Goal: Task Accomplishment & Management: Complete application form

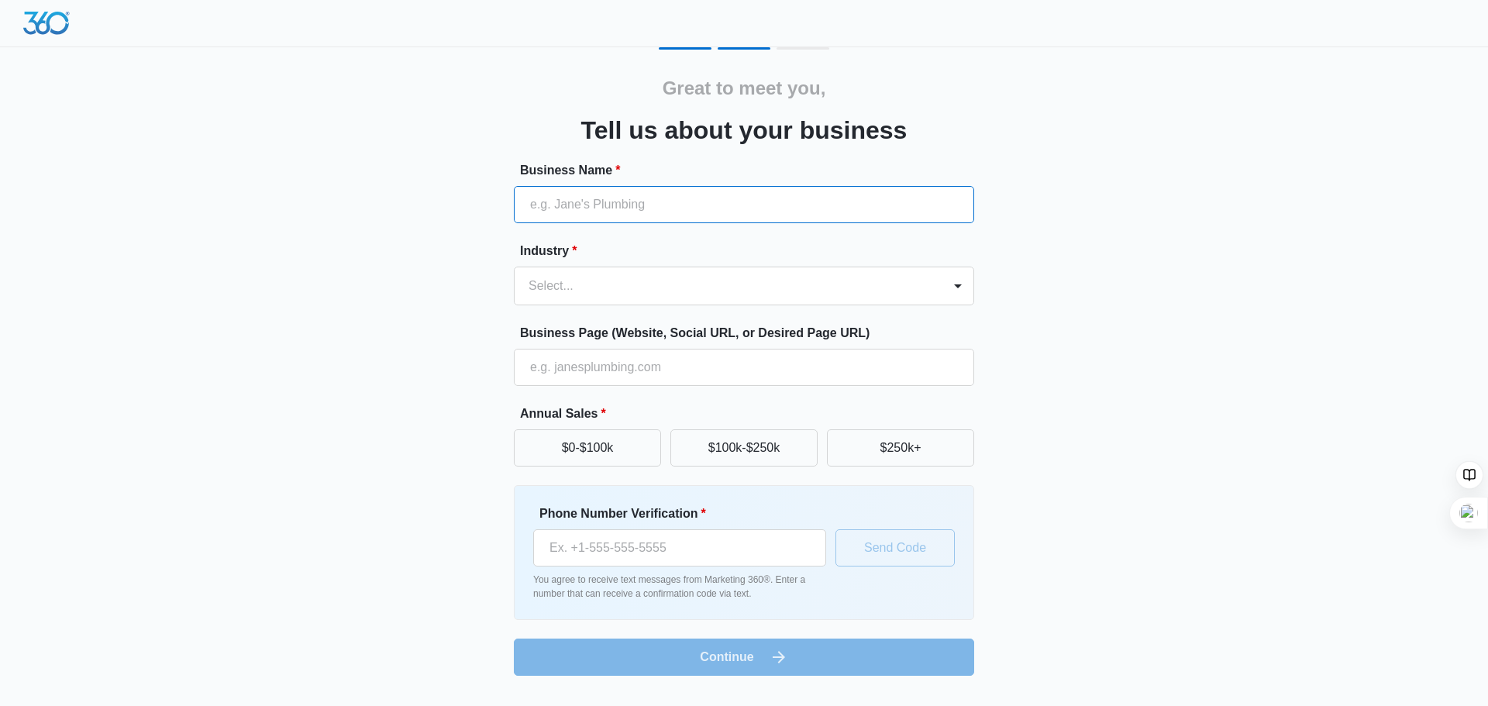
click at [706, 208] on input "Business Name *" at bounding box center [744, 204] width 460 height 37
type input "Skiber Law"
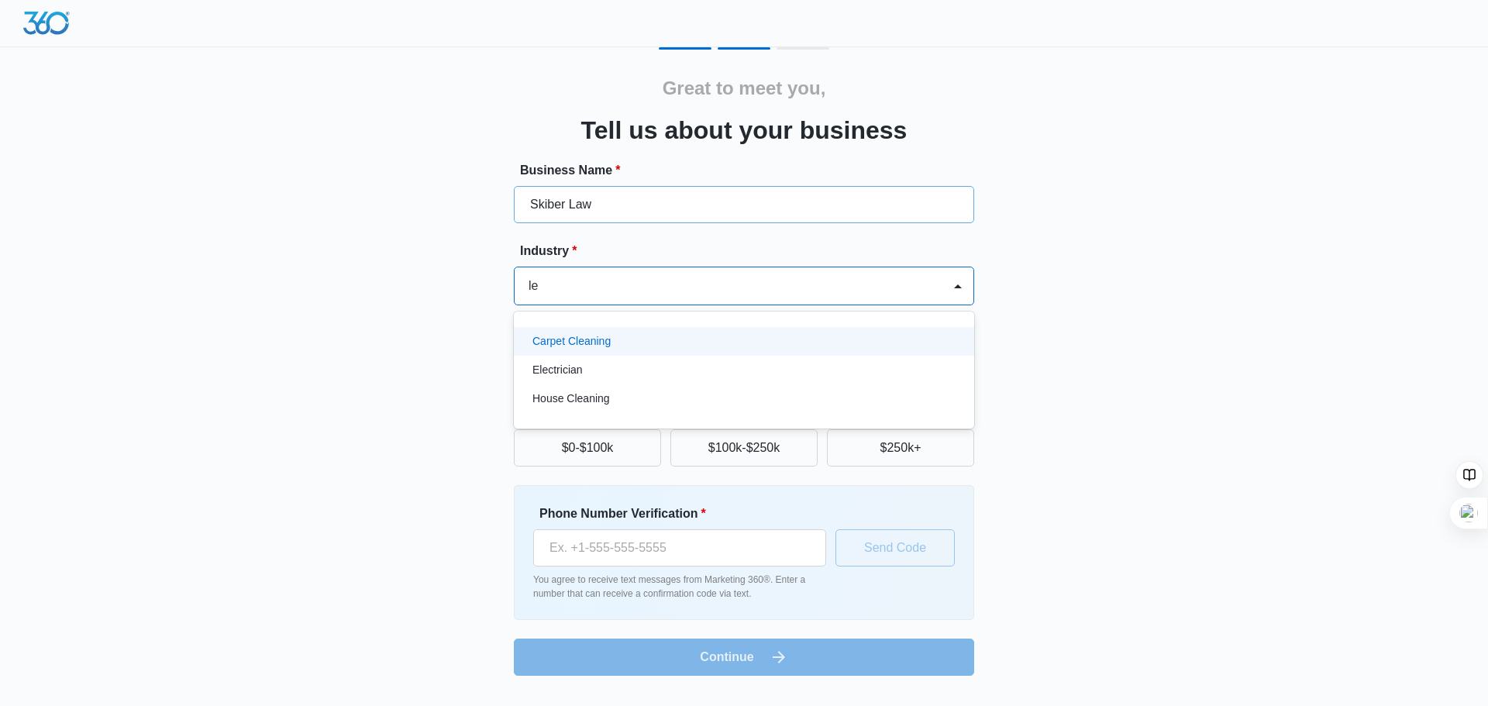
type input "l"
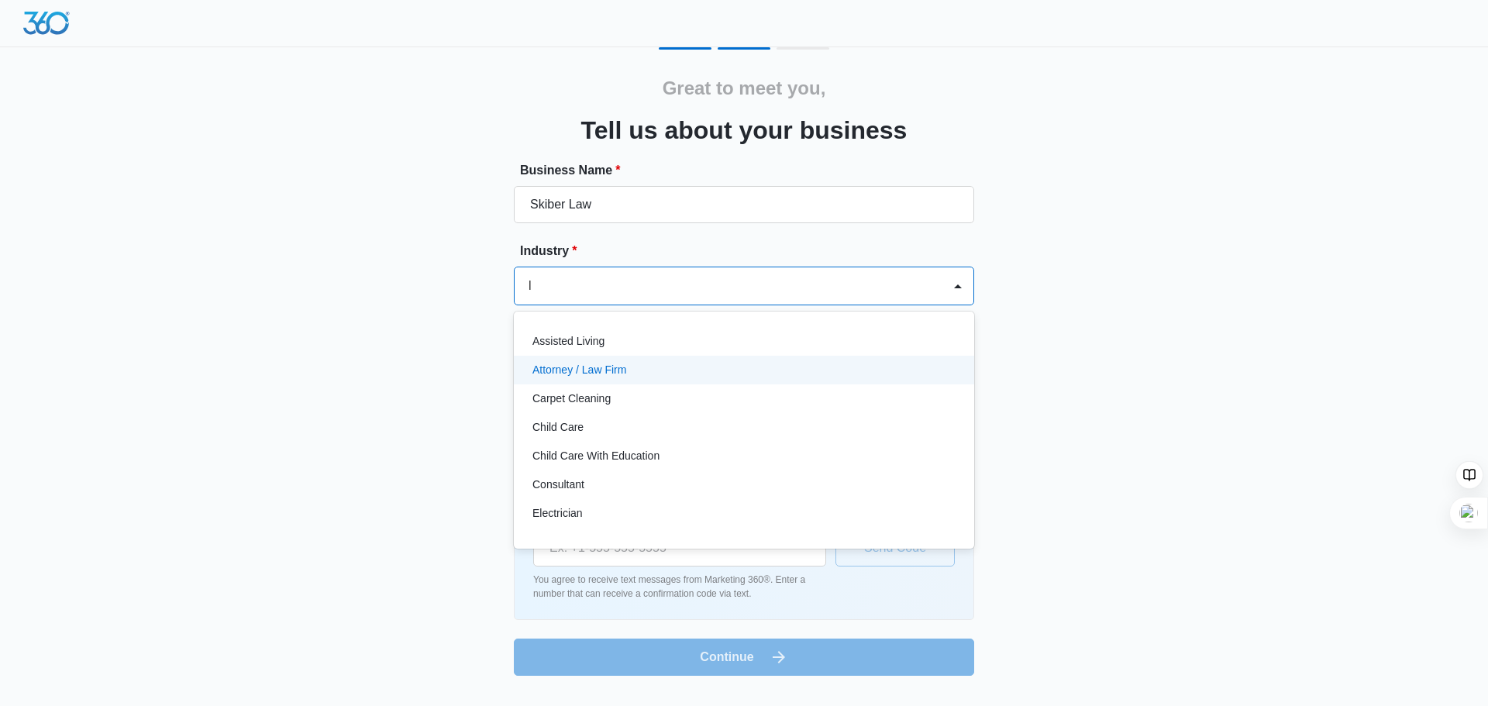
click at [579, 369] on p "Attorney / Law Firm" at bounding box center [580, 370] width 94 height 16
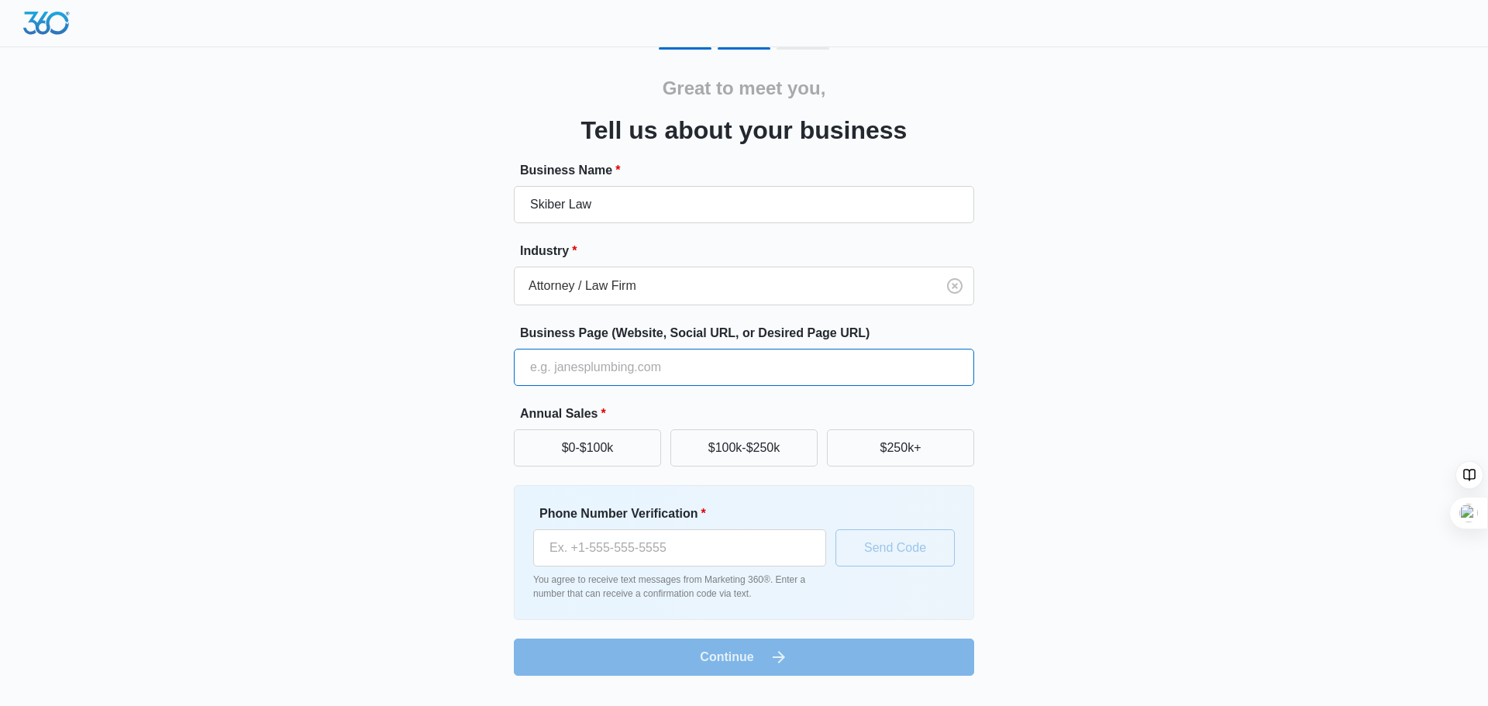
click at [579, 369] on input "Business Page (Website, Social URL, or Desired Page URL)" at bounding box center [744, 367] width 460 height 37
type input "[URL][DOMAIN_NAME]"
click at [865, 449] on button "$250k+" at bounding box center [900, 447] width 147 height 37
click at [673, 558] on input "Phone Number Verification *" at bounding box center [679, 547] width 293 height 37
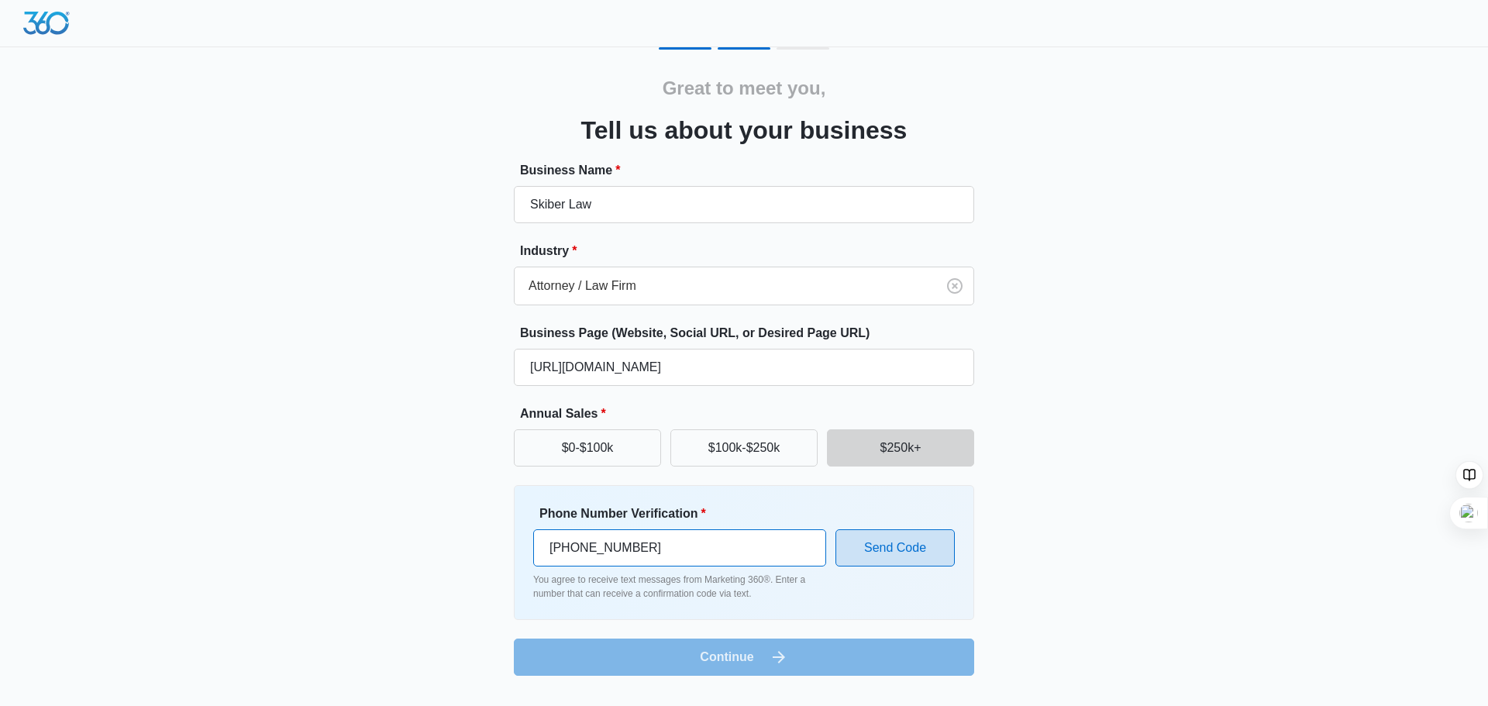
type input "[PHONE_NUMBER]"
click at [870, 547] on button "Send Code" at bounding box center [895, 547] width 119 height 37
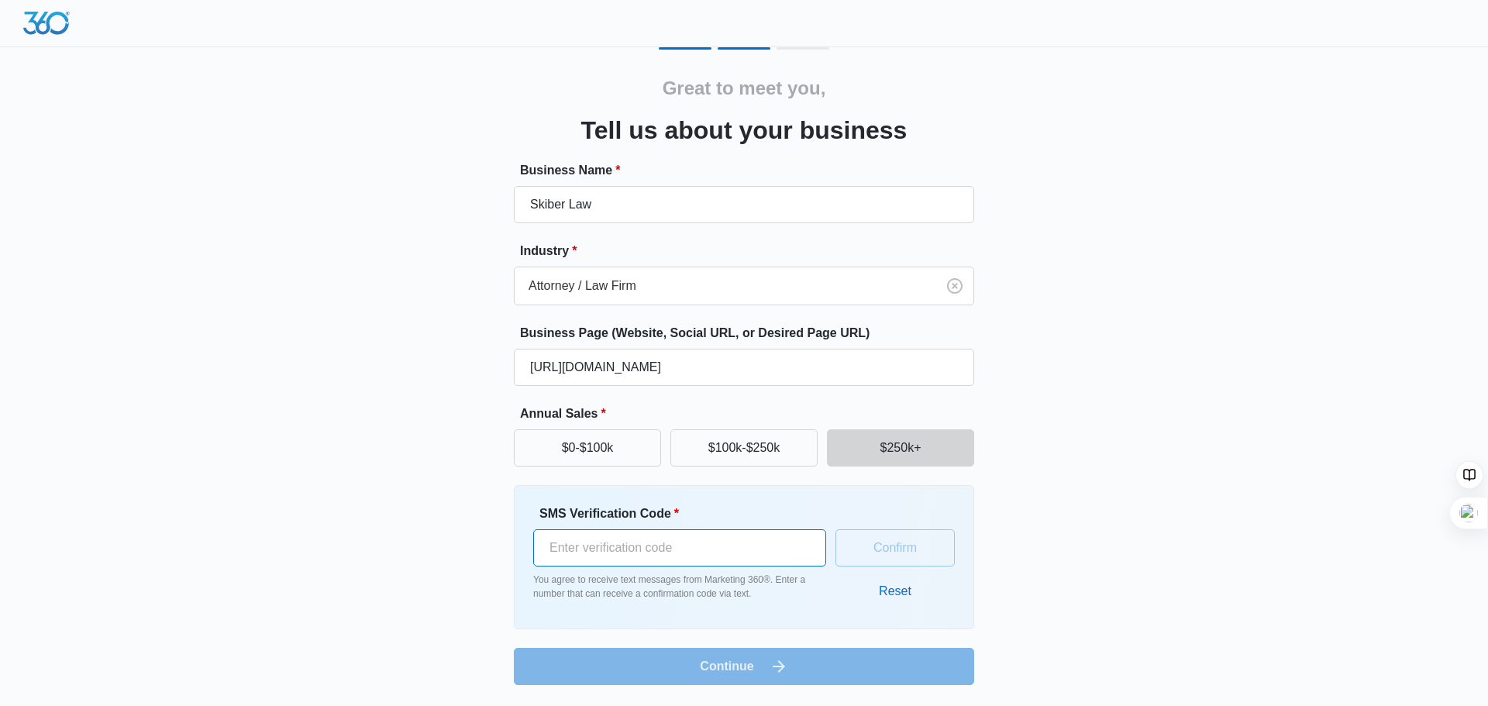
click at [726, 547] on input "SMS Verification Code *" at bounding box center [679, 547] width 293 height 37
click at [726, 544] on input "SMS Verification Code *" at bounding box center [679, 547] width 293 height 37
type input "6"
type input "931782"
click at [905, 545] on button "Confirm" at bounding box center [895, 547] width 119 height 37
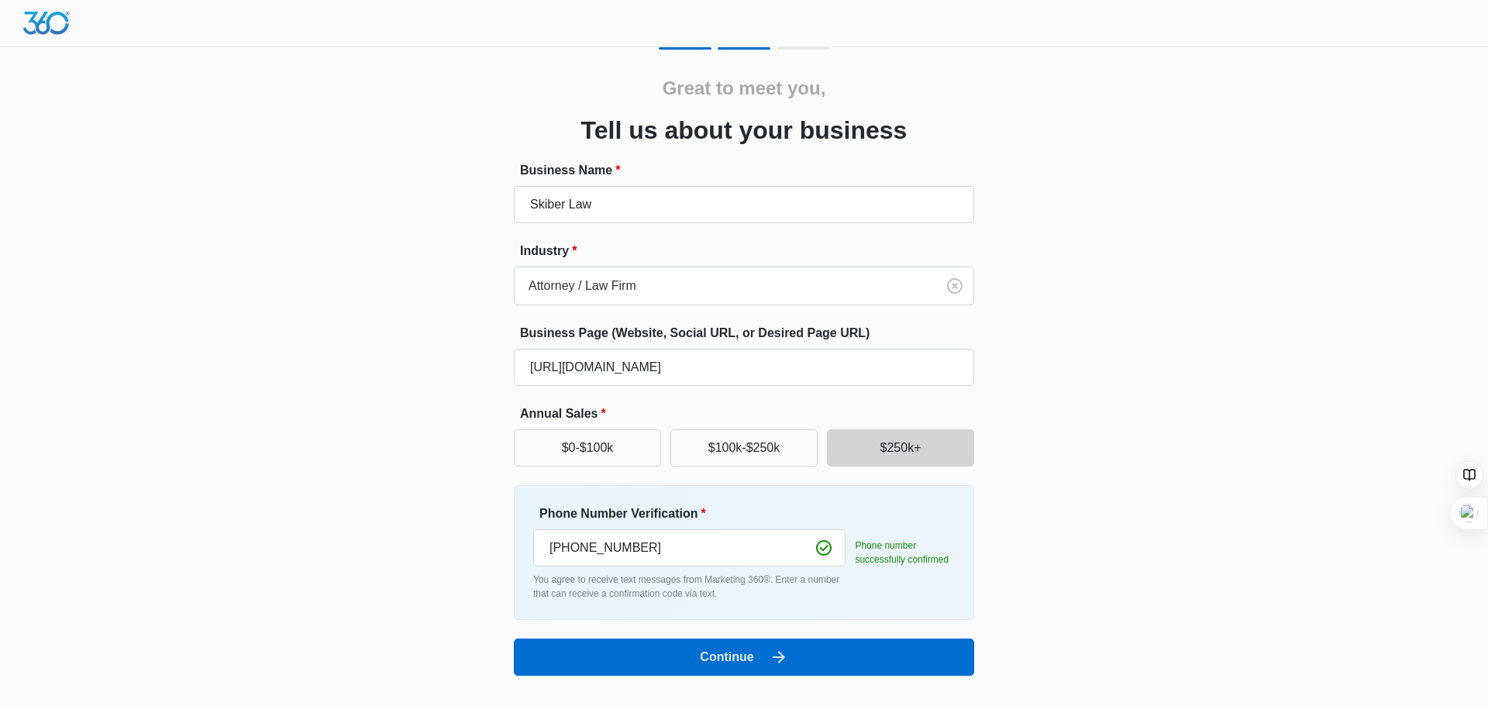
click at [187, 535] on div "Great to meet you, Tell us about your business Business Name * Skiber Law Indus…" at bounding box center [744, 347] width 1488 height 695
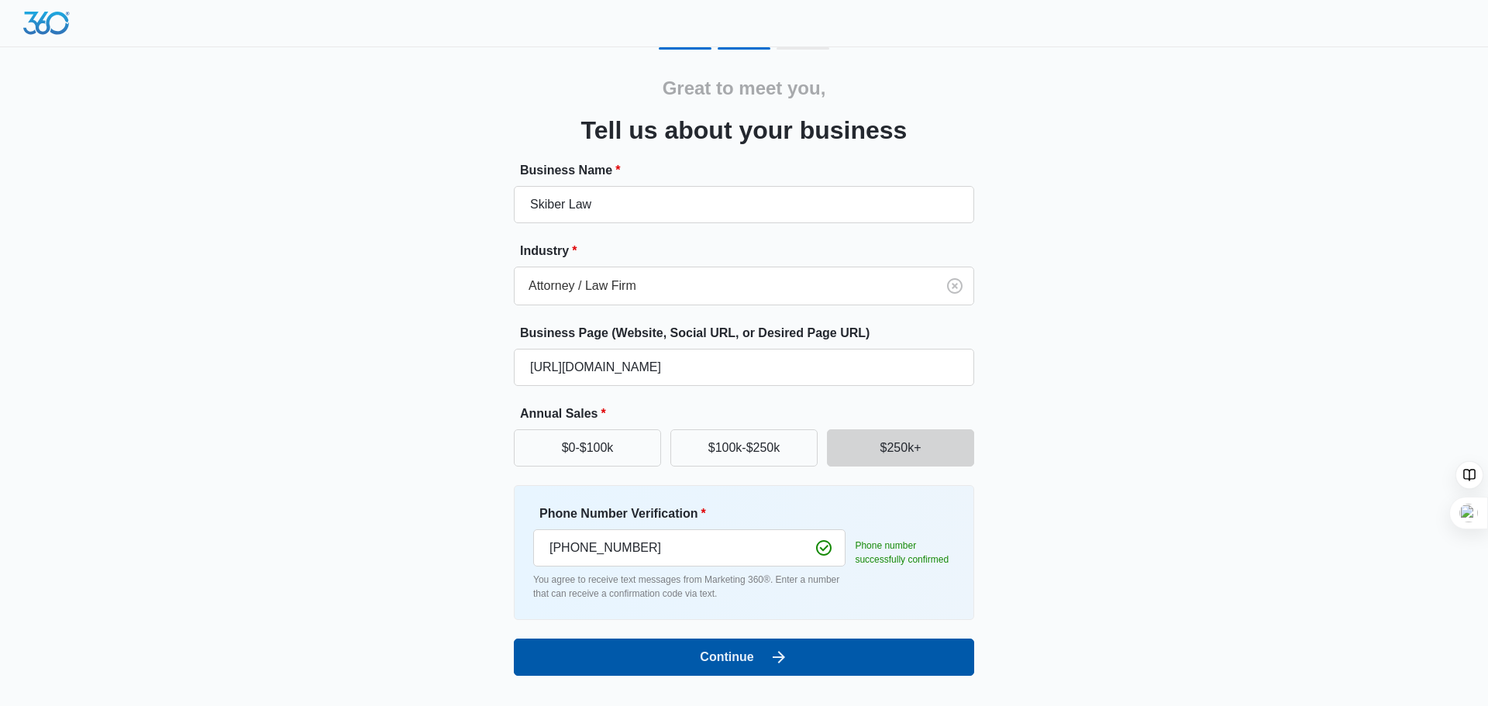
click at [696, 663] on button "Continue" at bounding box center [744, 657] width 460 height 37
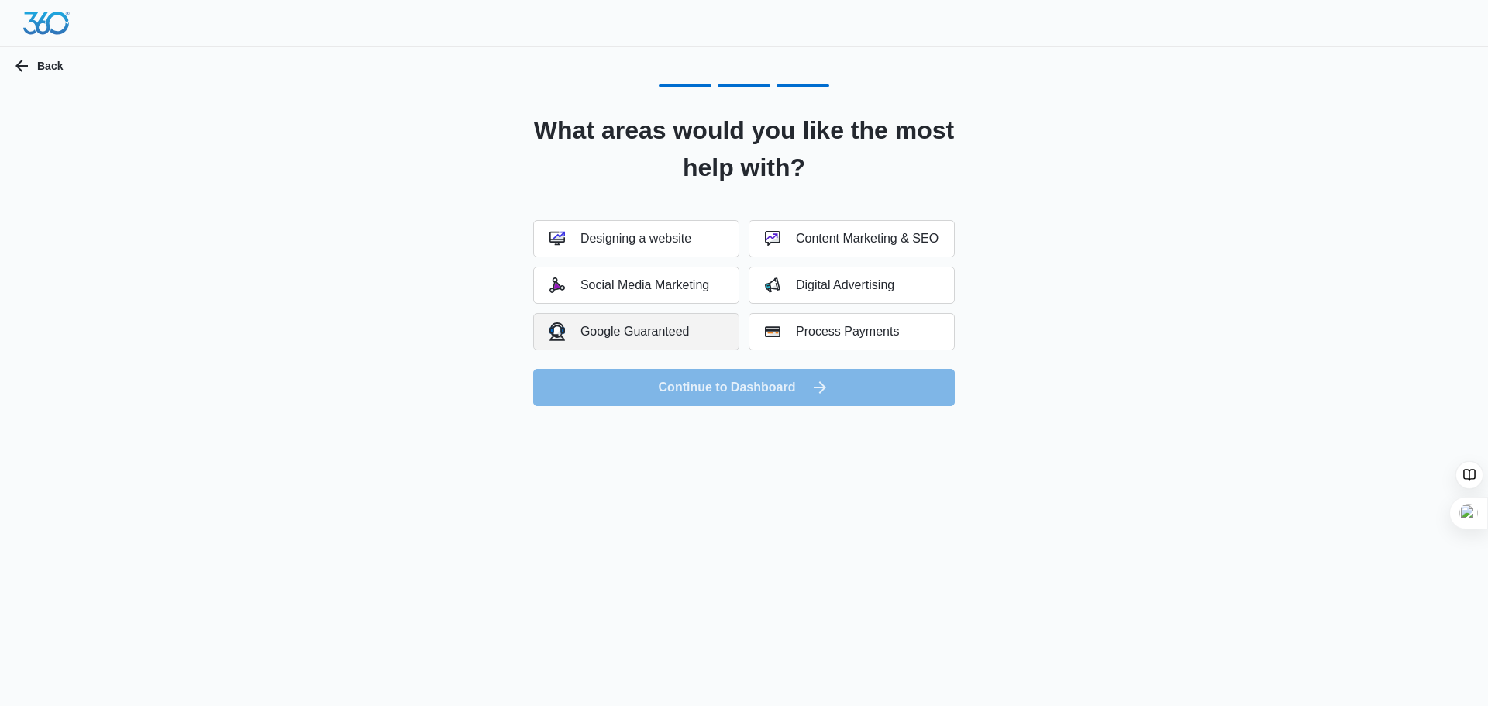
click at [684, 329] on div "Google Guaranteed" at bounding box center [620, 331] width 140 height 18
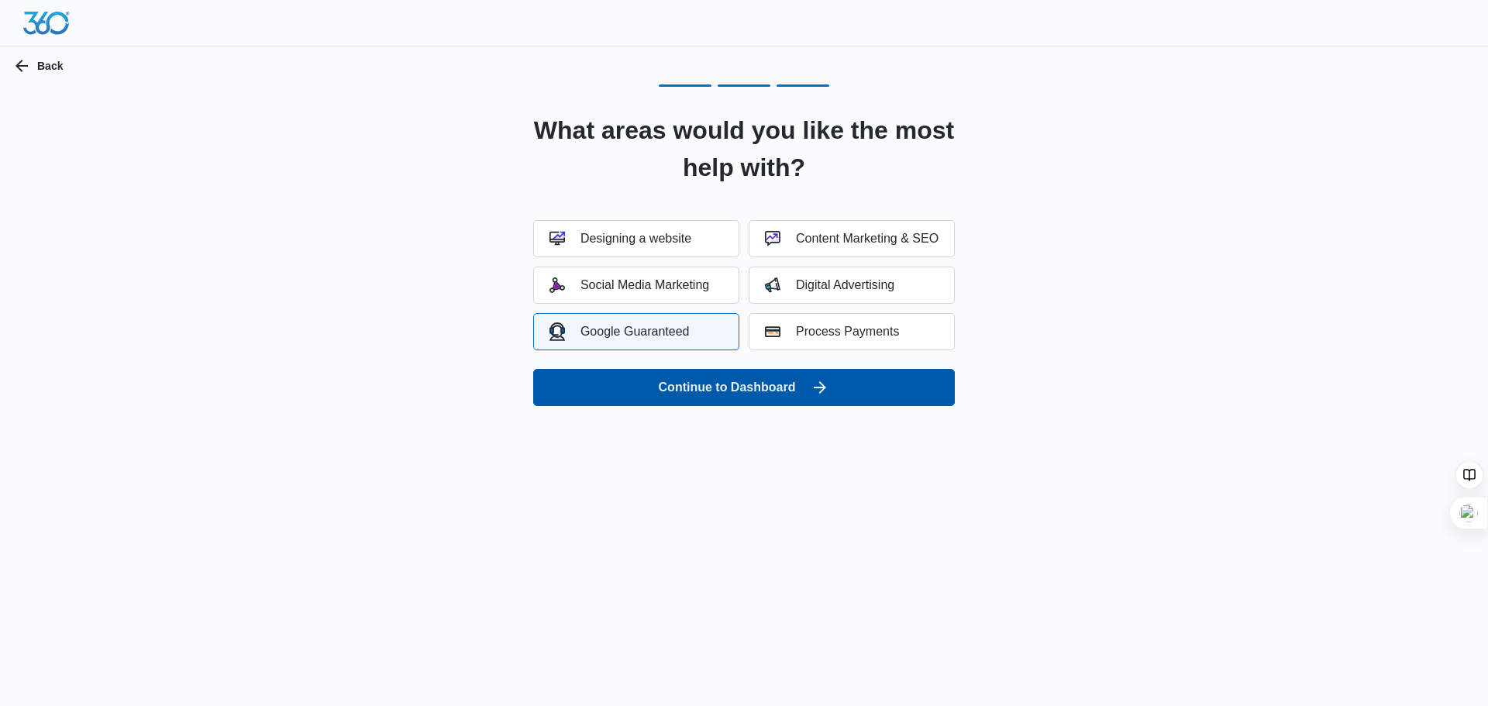
click at [709, 378] on button "Continue to Dashboard" at bounding box center [744, 387] width 422 height 37
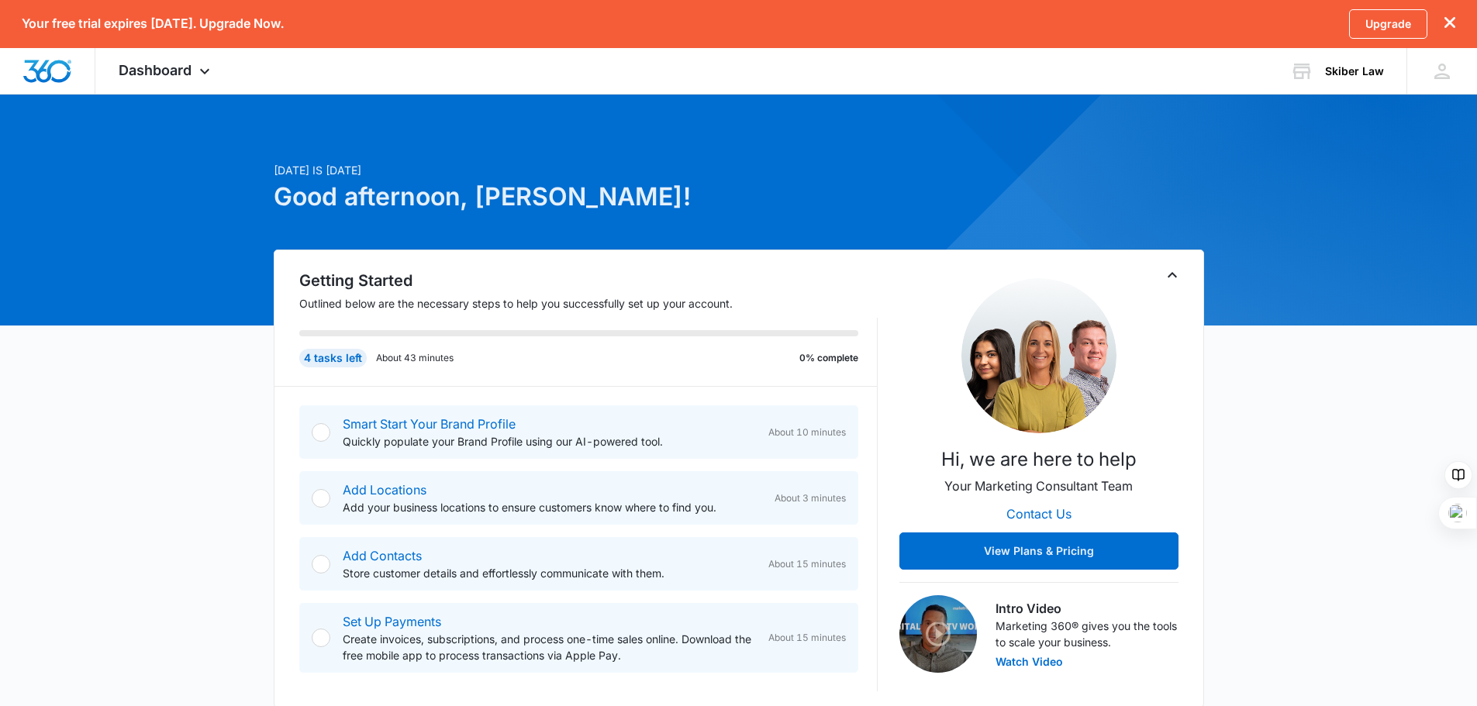
click at [323, 436] on div at bounding box center [321, 432] width 19 height 19
click at [322, 433] on div at bounding box center [321, 432] width 19 height 19
click at [1433, 71] on icon at bounding box center [1441, 71] width 23 height 23
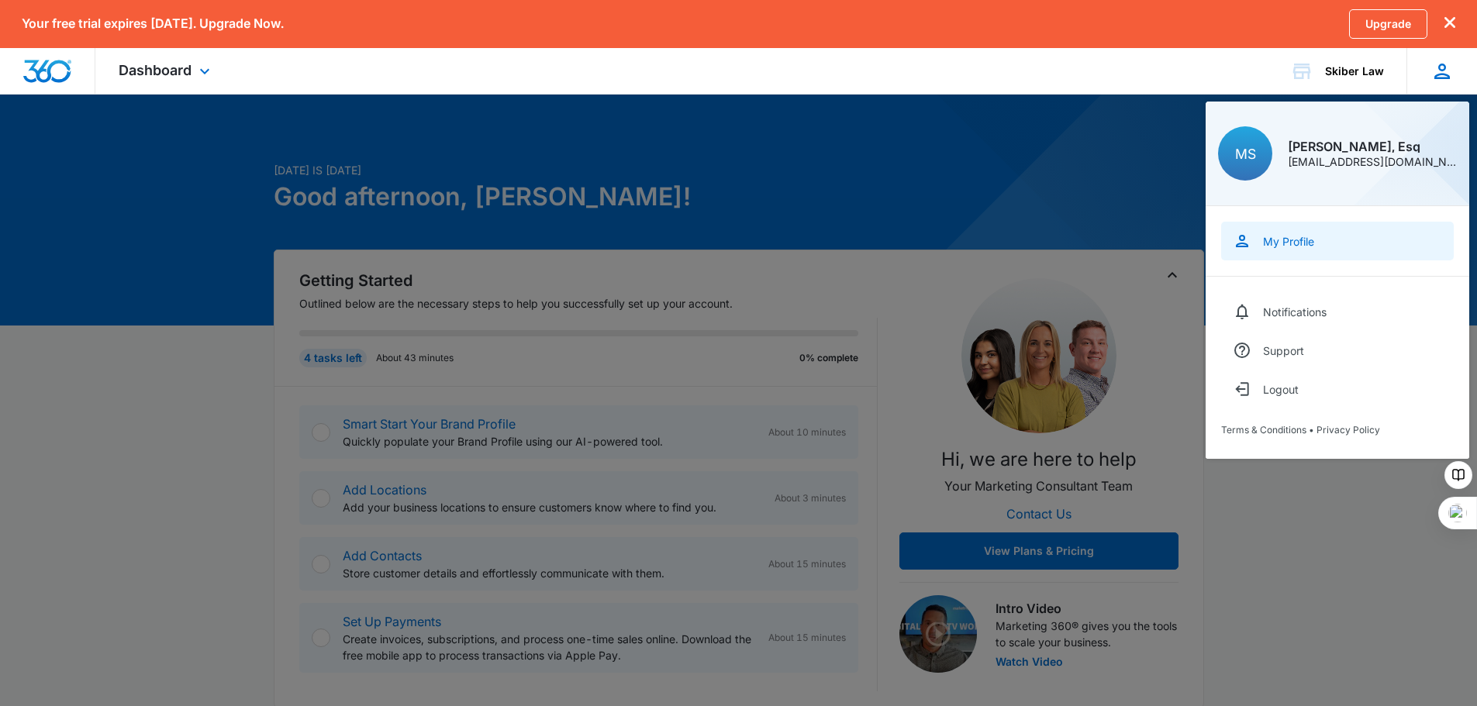
click at [1271, 241] on div "My Profile" at bounding box center [1288, 241] width 51 height 13
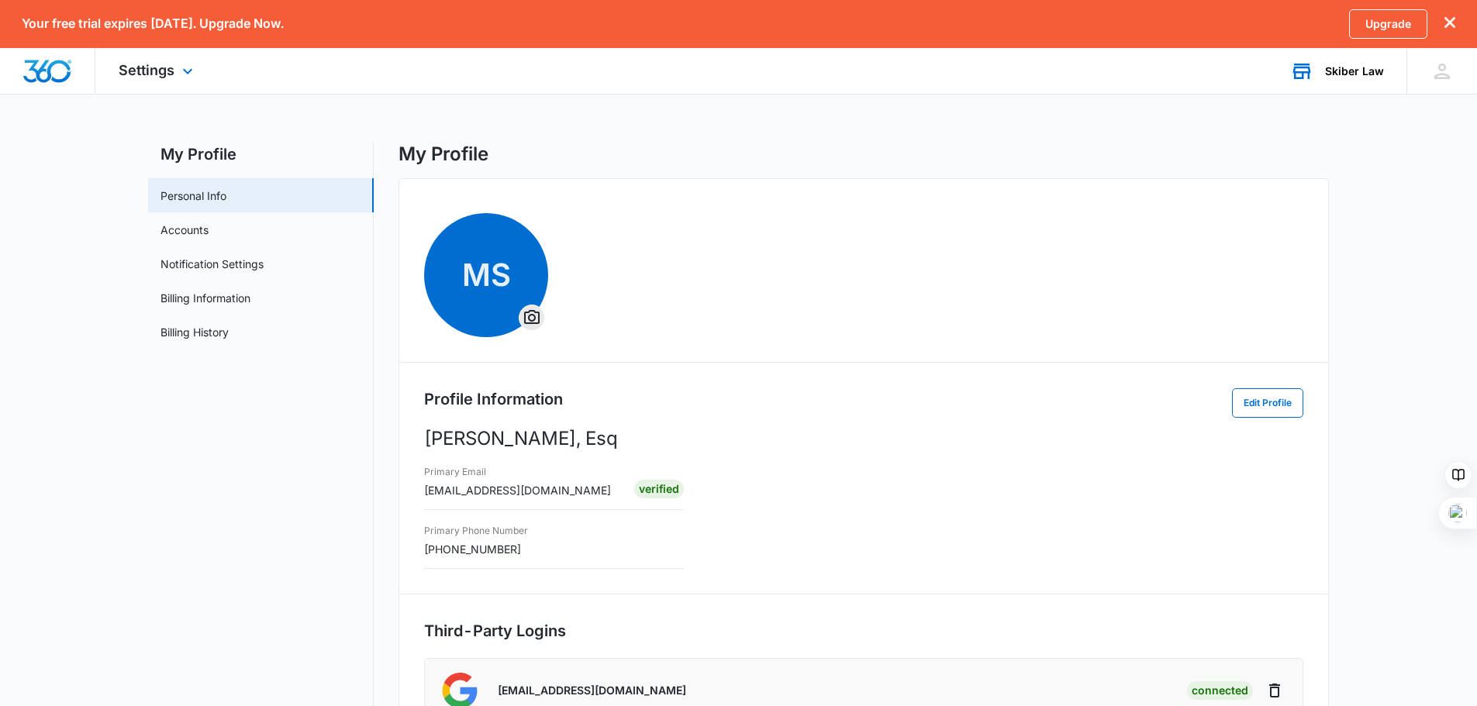
click at [1356, 75] on div "Skiber Law" at bounding box center [1354, 71] width 59 height 12
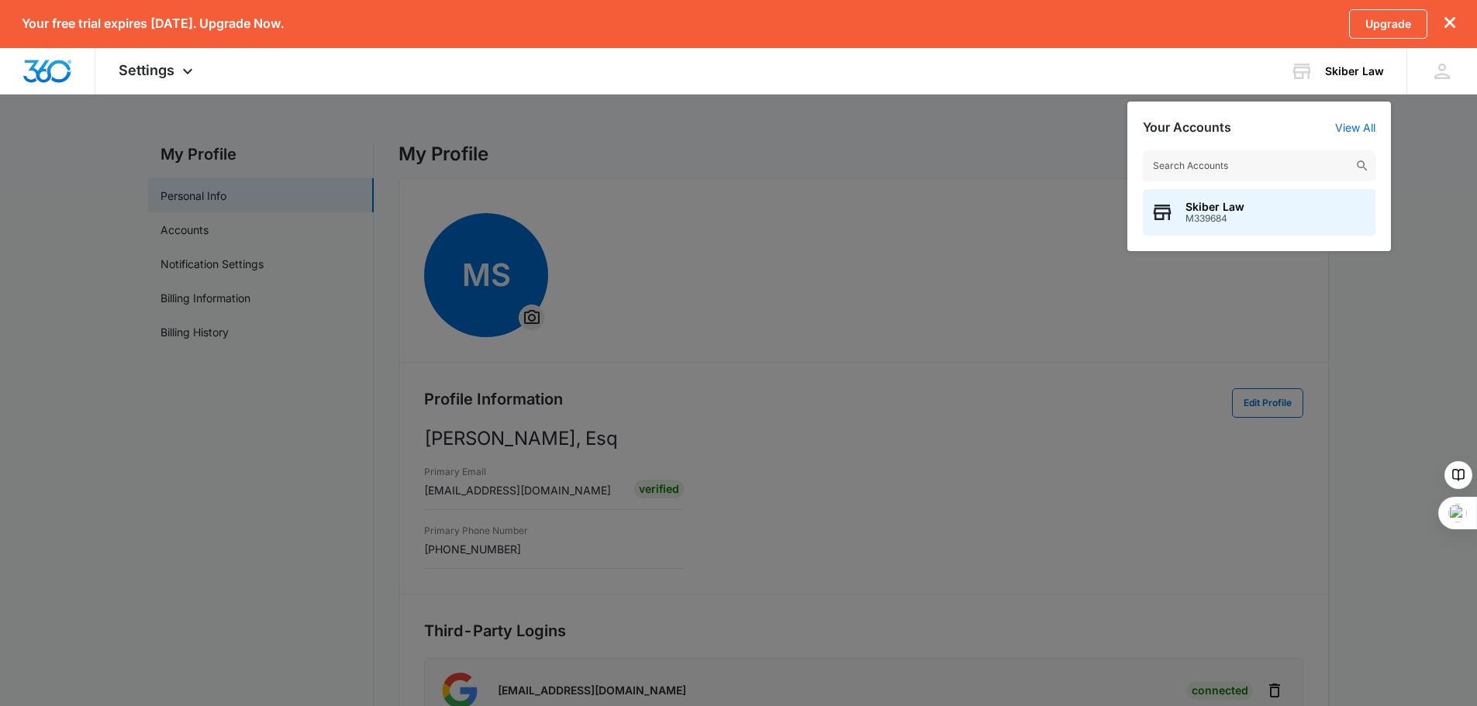
click at [787, 195] on div at bounding box center [738, 353] width 1477 height 706
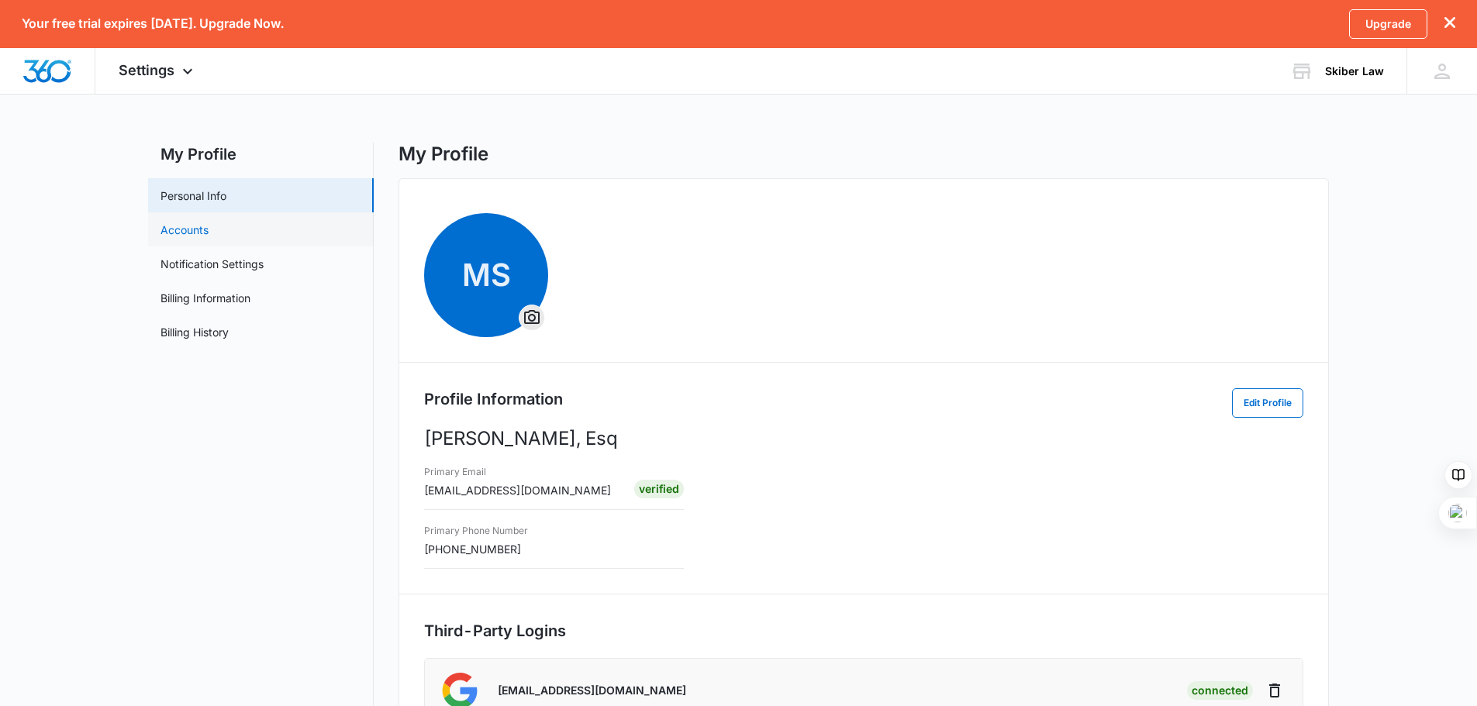
click at [205, 222] on link "Accounts" at bounding box center [184, 230] width 48 height 16
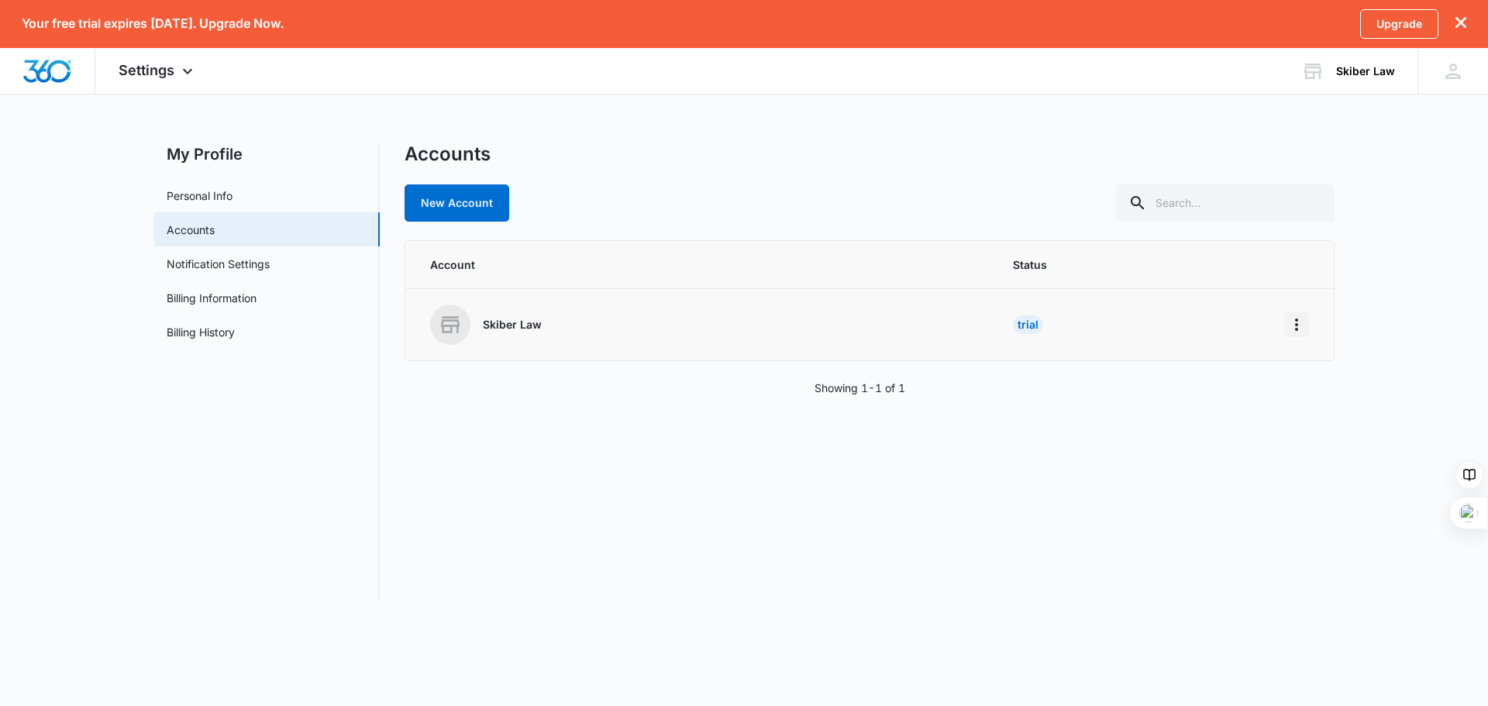
click at [1291, 319] on icon "Home" at bounding box center [1297, 325] width 19 height 19
click at [1325, 366] on div "Go to Dashboard" at bounding box center [1347, 368] width 86 height 11
